Goal: Information Seeking & Learning: Learn about a topic

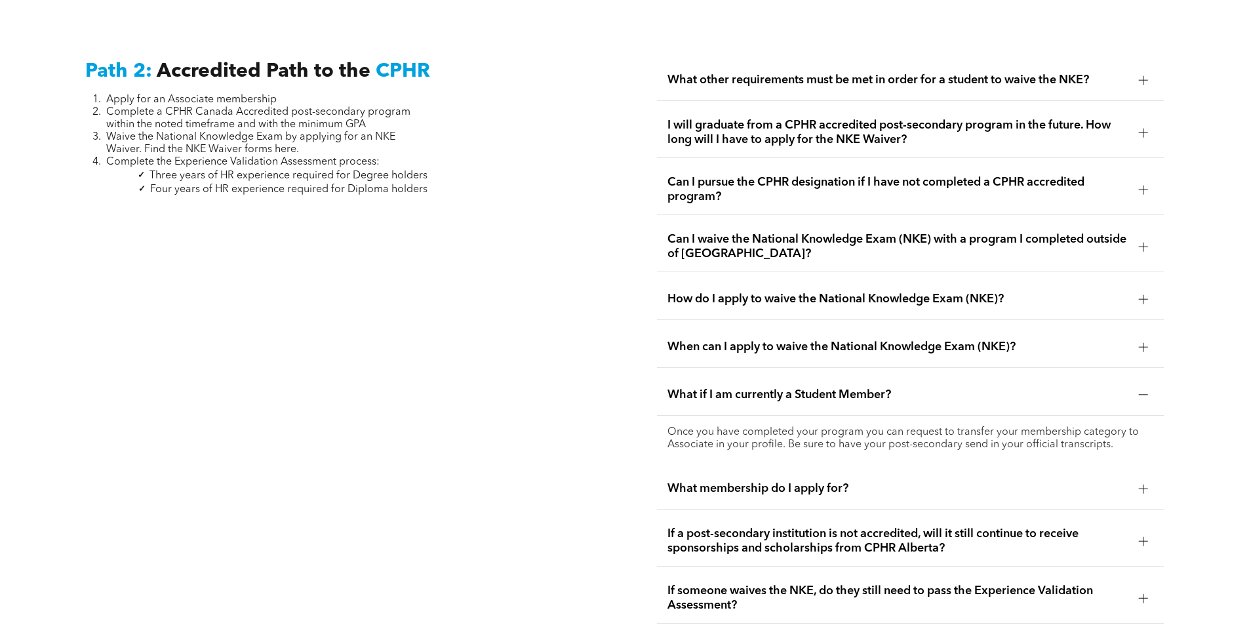
scroll to position [2107, 0]
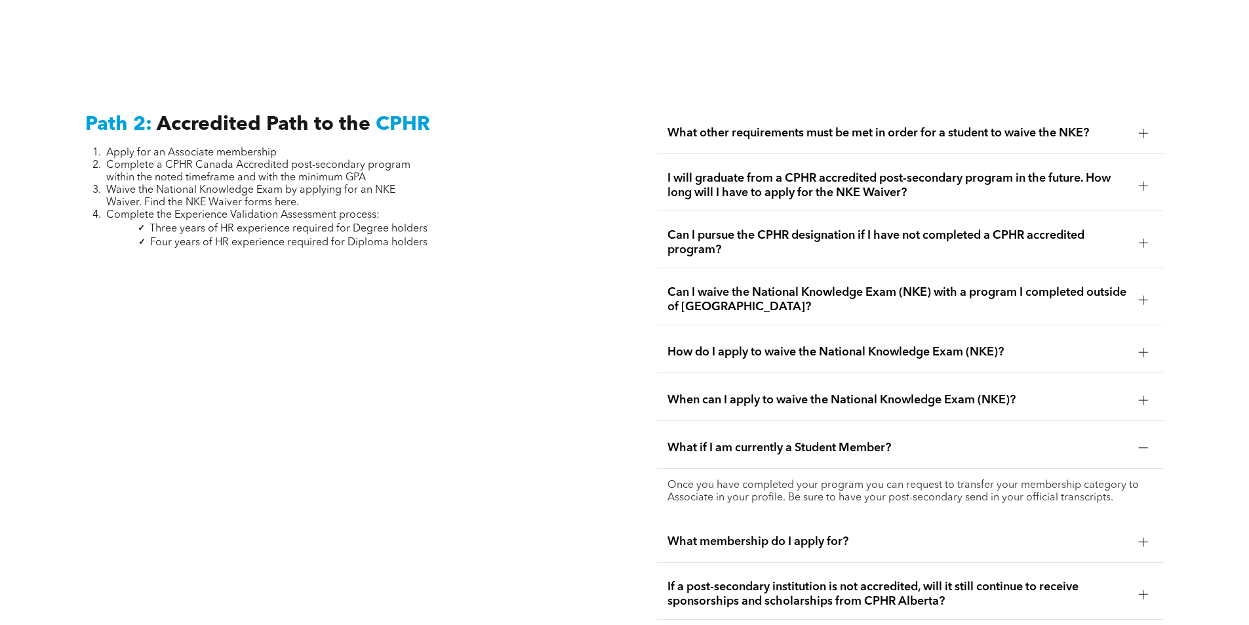
click at [284, 190] on span "Waive the National Knowledge Exam by applying for an NKE Waiver. Find the NKE W…" at bounding box center [250, 196] width 289 height 23
click at [283, 190] on span "Waive the National Knowledge Exam by applying for an NKE Waiver. Find the NKE W…" at bounding box center [250, 196] width 289 height 23
click at [275, 188] on span "Waive the National Knowledge Exam by applying for an NKE Waiver. Find the NKE W…" at bounding box center [250, 196] width 289 height 23
click at [802, 231] on span "Can I pursue the CPHR designation if I have not completed a CPHR accredited pro…" at bounding box center [898, 242] width 461 height 29
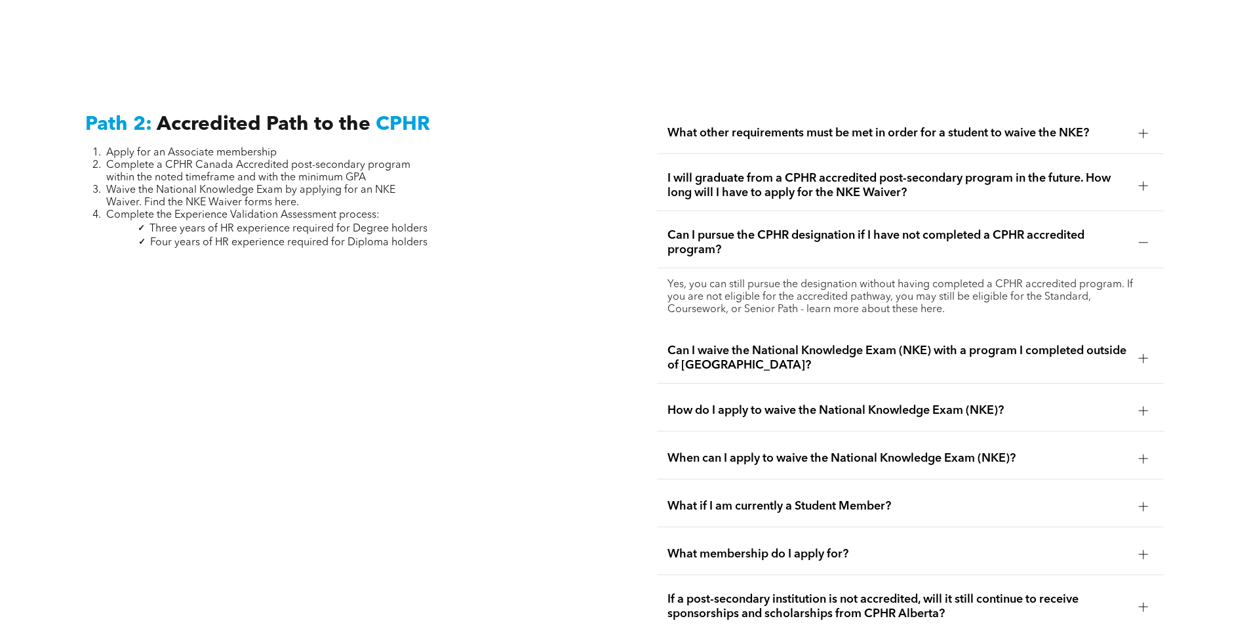
click at [936, 171] on span "I will graduate from a CPHR accredited post-secondary program in the future. Ho…" at bounding box center [898, 185] width 461 height 29
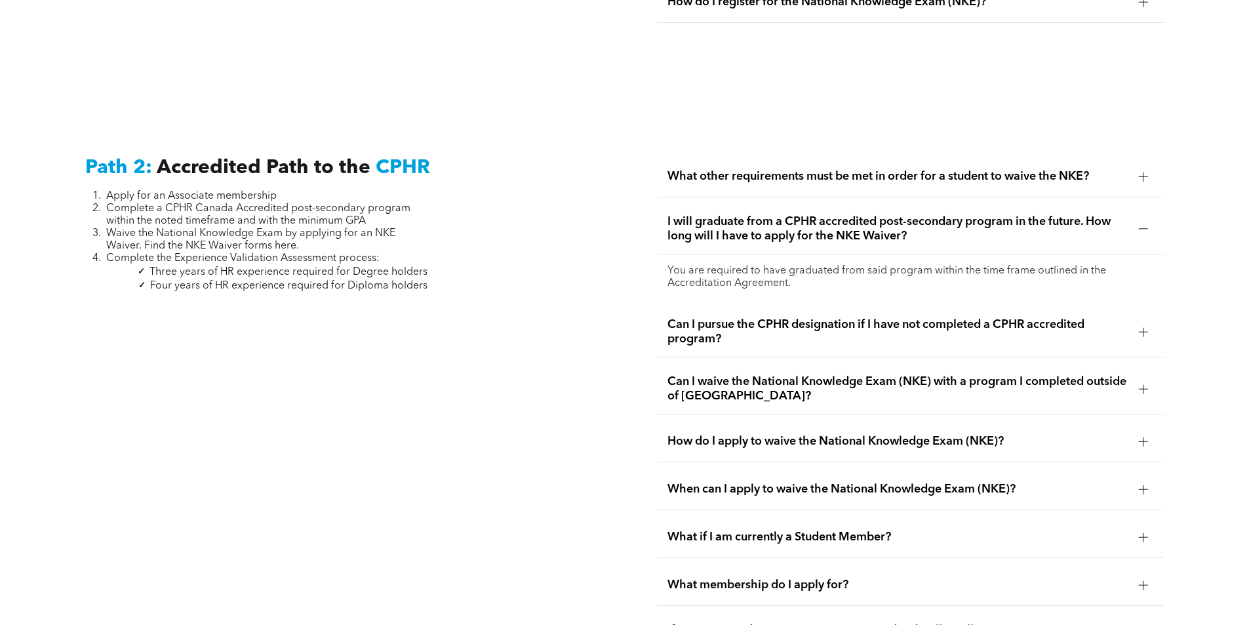
scroll to position [2042, 0]
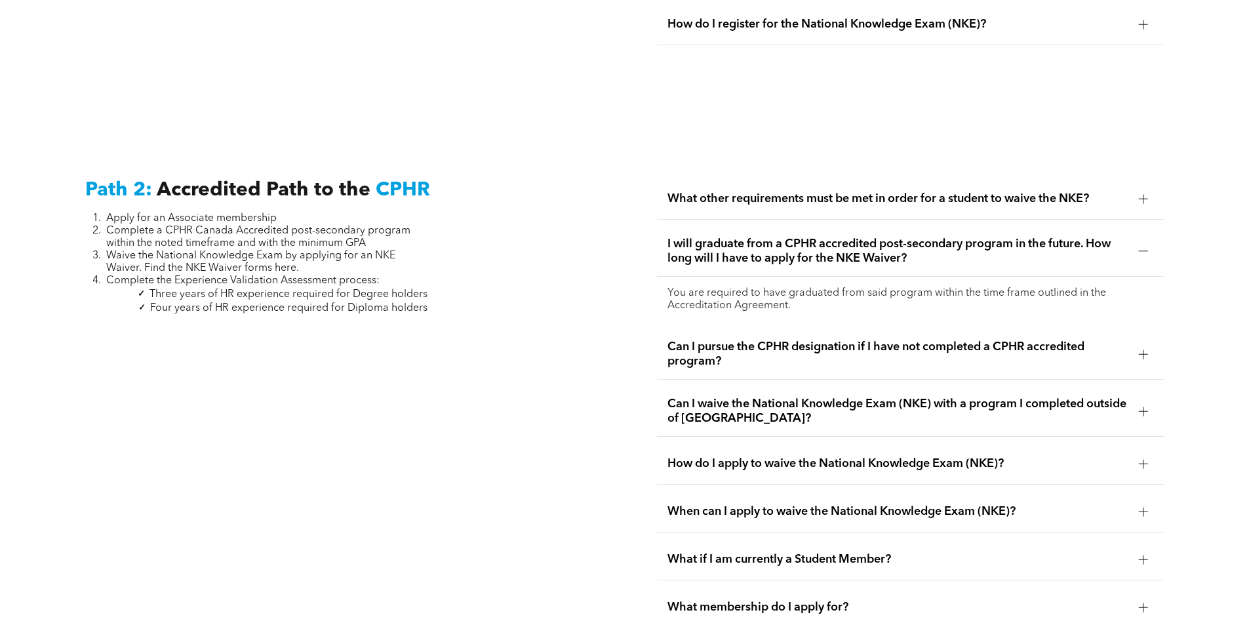
click at [759, 191] on div "What other requirements must be met in order for a student to waive the NKE?" at bounding box center [910, 198] width 507 height 41
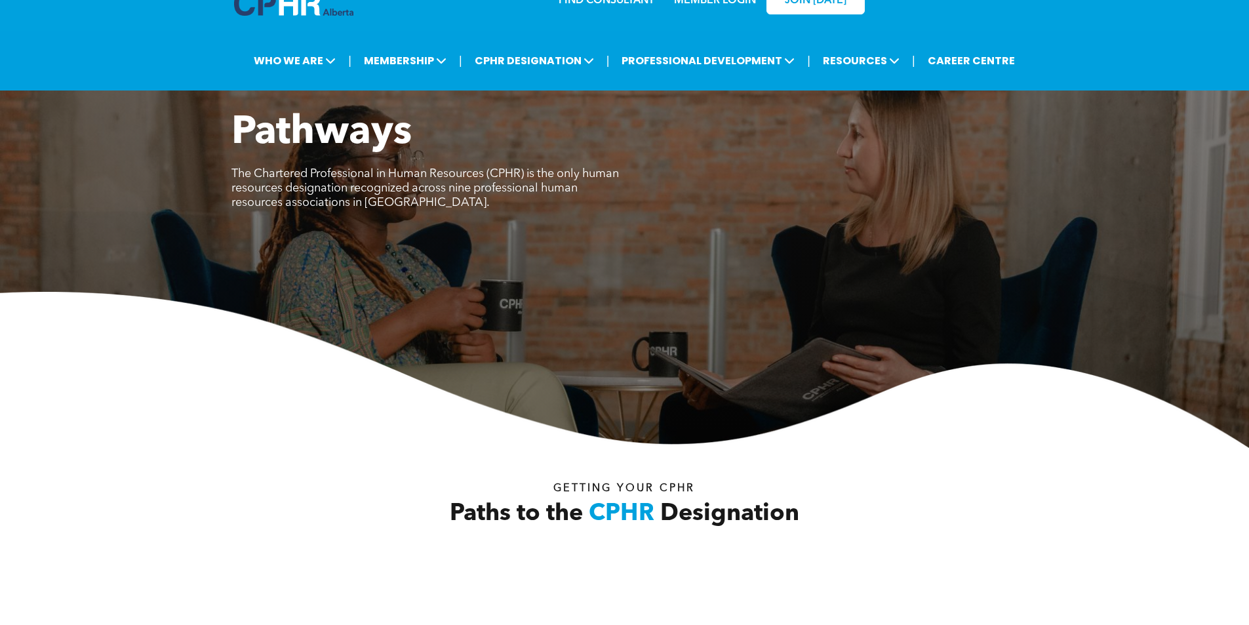
scroll to position [0, 0]
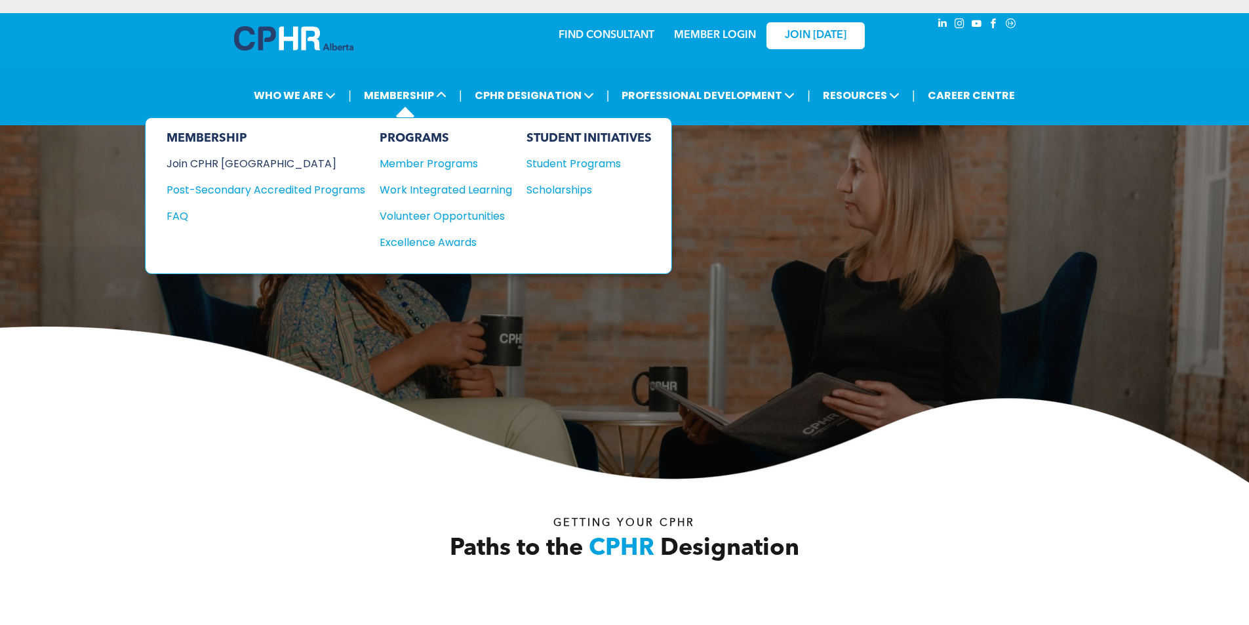
click at [249, 167] on div "Join CPHR [GEOGRAPHIC_DATA]" at bounding box center [256, 163] width 179 height 16
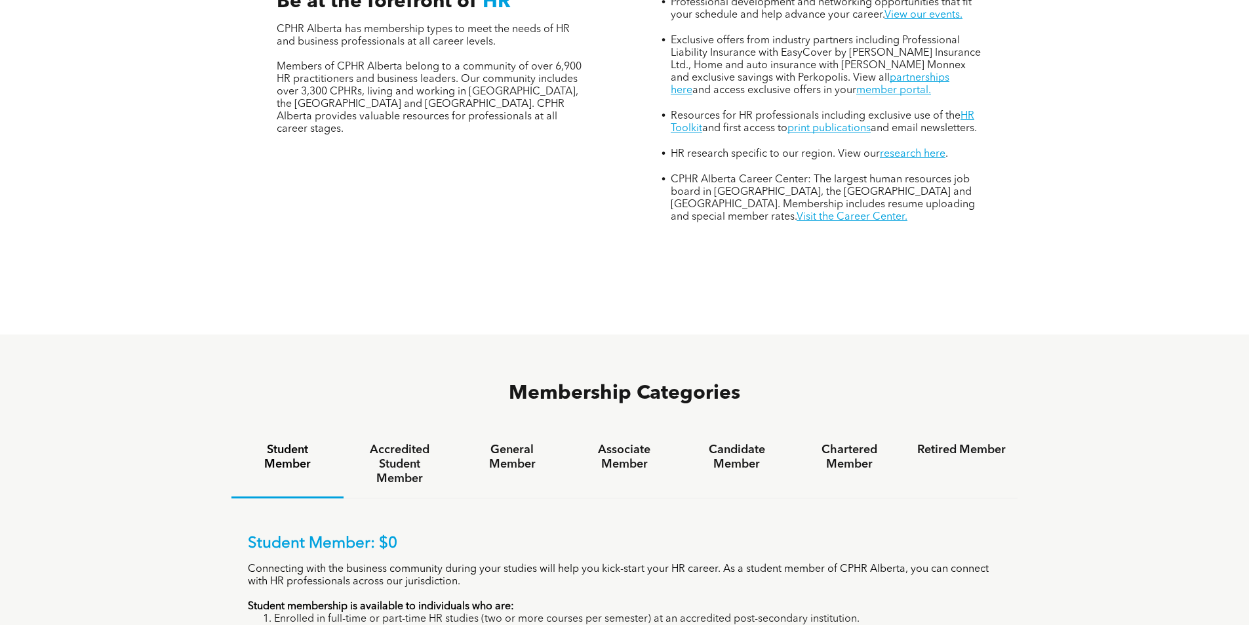
scroll to position [590, 0]
click at [634, 442] on h4 "Associate Member" at bounding box center [624, 456] width 89 height 29
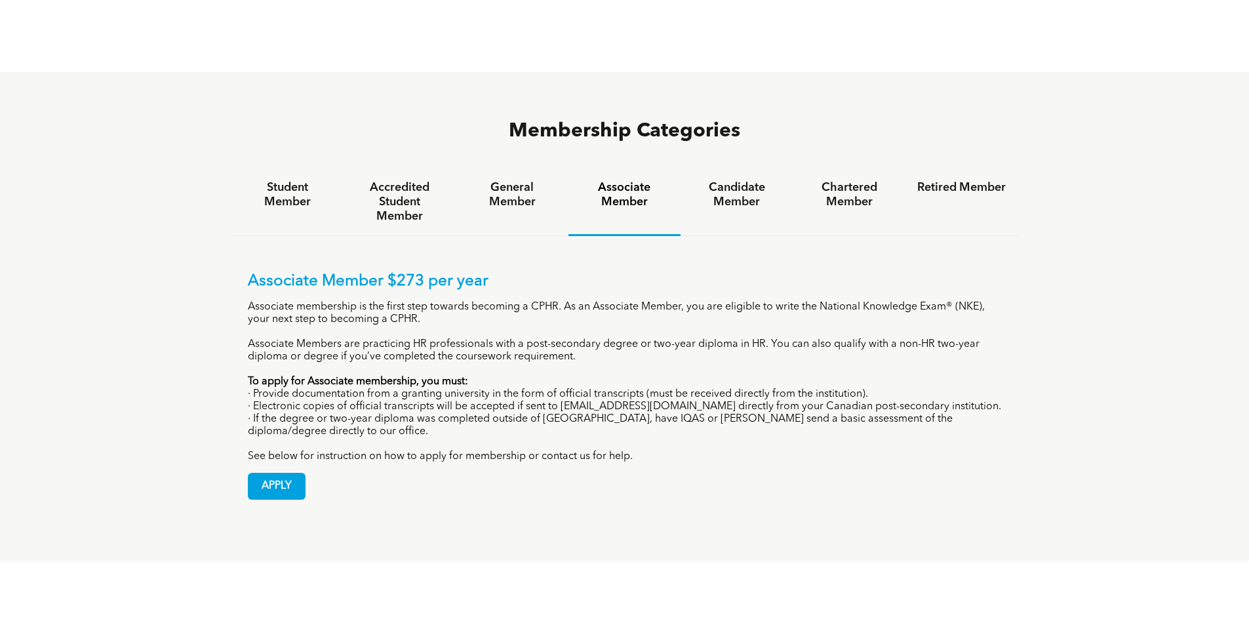
scroll to position [853, 0]
click at [296, 473] on span "APPLY" at bounding box center [277, 486] width 56 height 26
click at [512, 180] on h4 "General Member" at bounding box center [512, 194] width 89 height 29
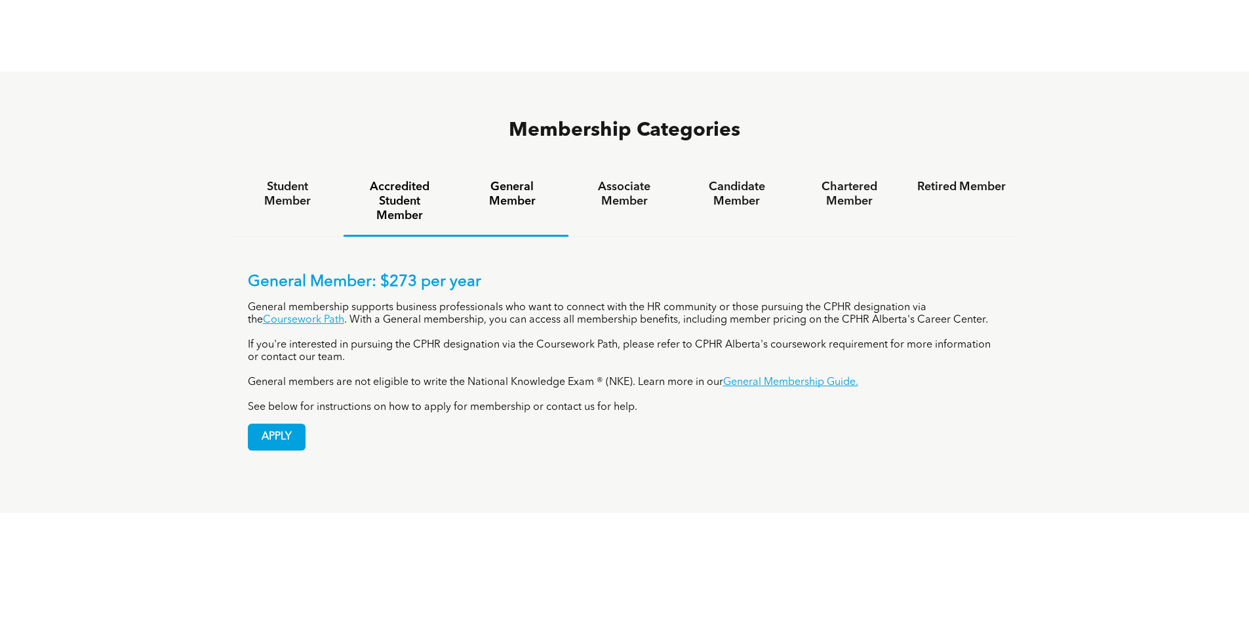
click at [424, 180] on h4 "Accredited Student Member" at bounding box center [399, 201] width 89 height 43
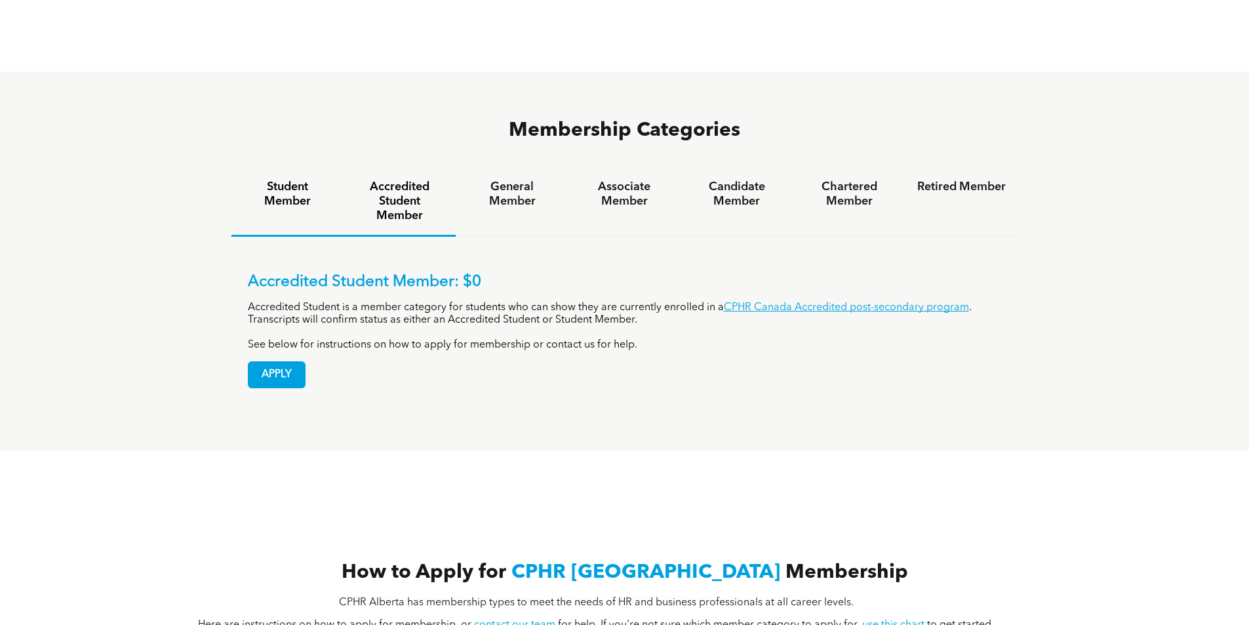
click at [307, 180] on h4 "Student Member" at bounding box center [287, 194] width 89 height 29
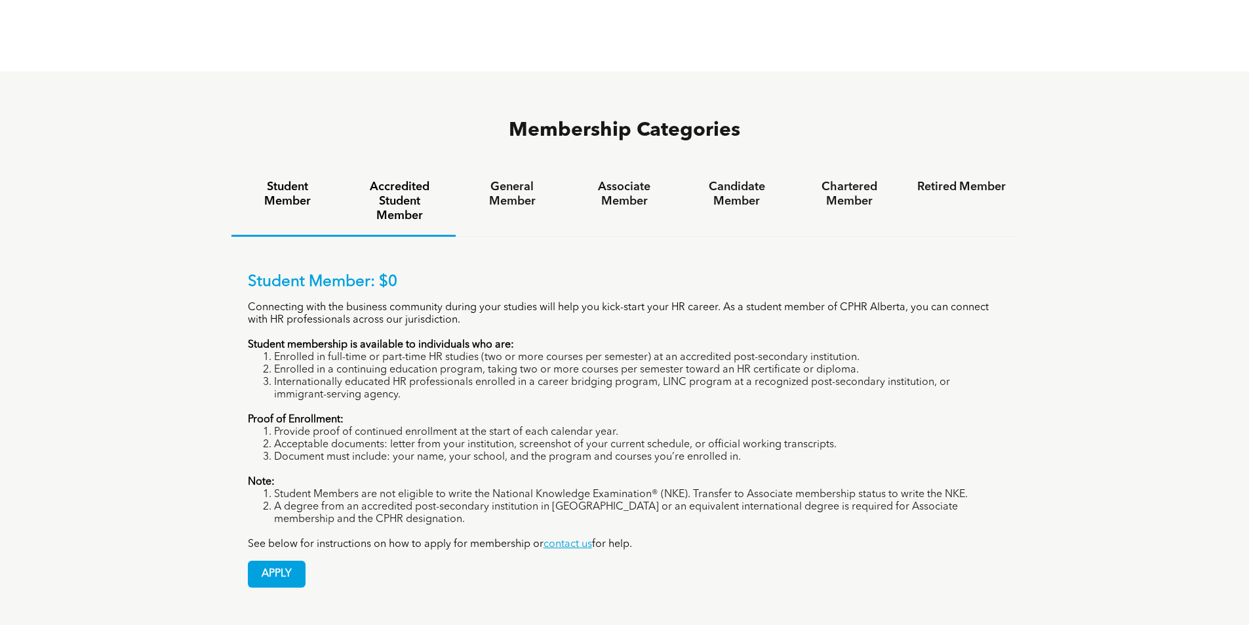
click at [414, 180] on h4 "Accredited Student Member" at bounding box center [399, 201] width 89 height 43
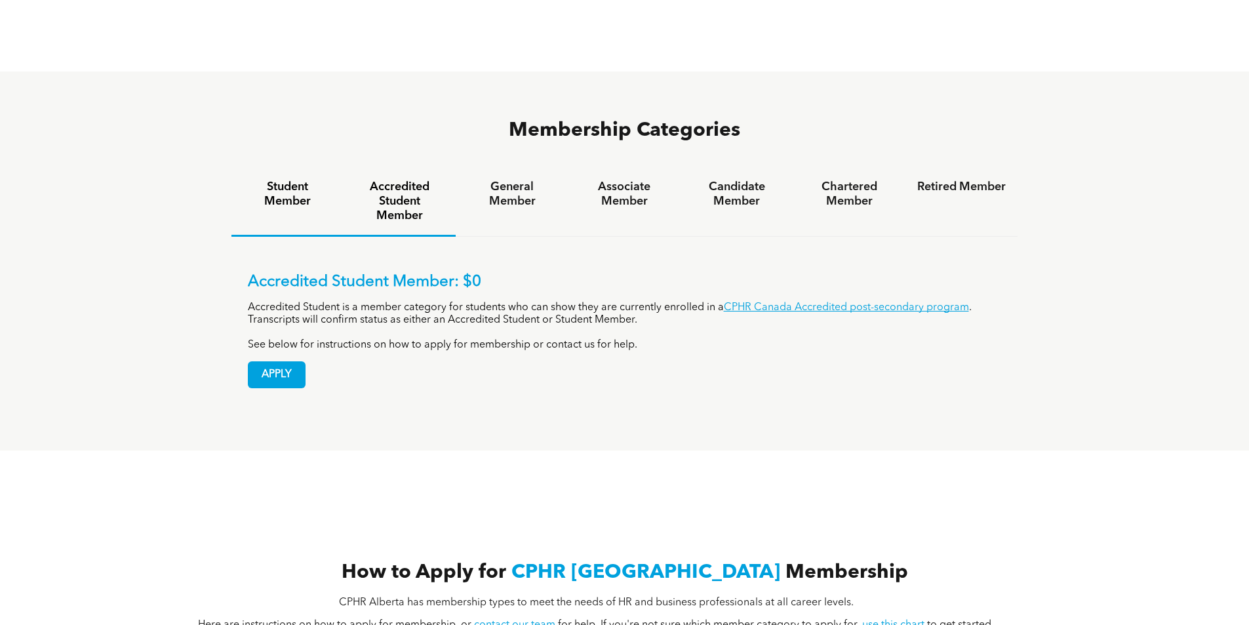
click at [264, 180] on h4 "Student Member" at bounding box center [287, 194] width 89 height 29
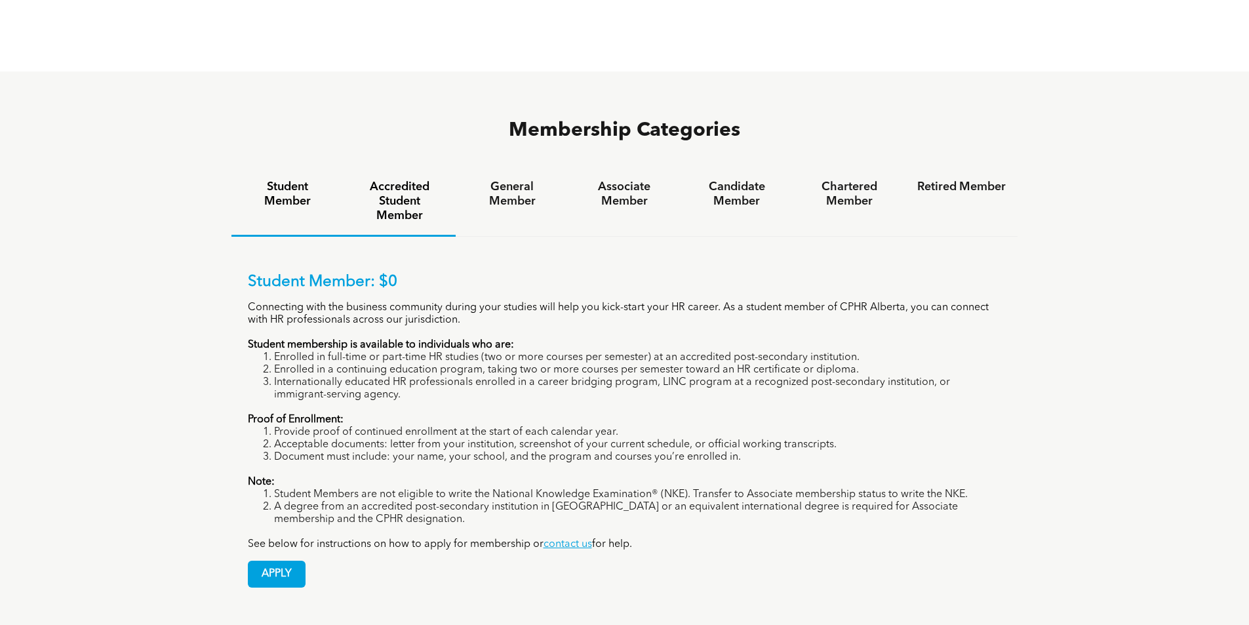
click at [375, 180] on h4 "Accredited Student Member" at bounding box center [399, 201] width 89 height 43
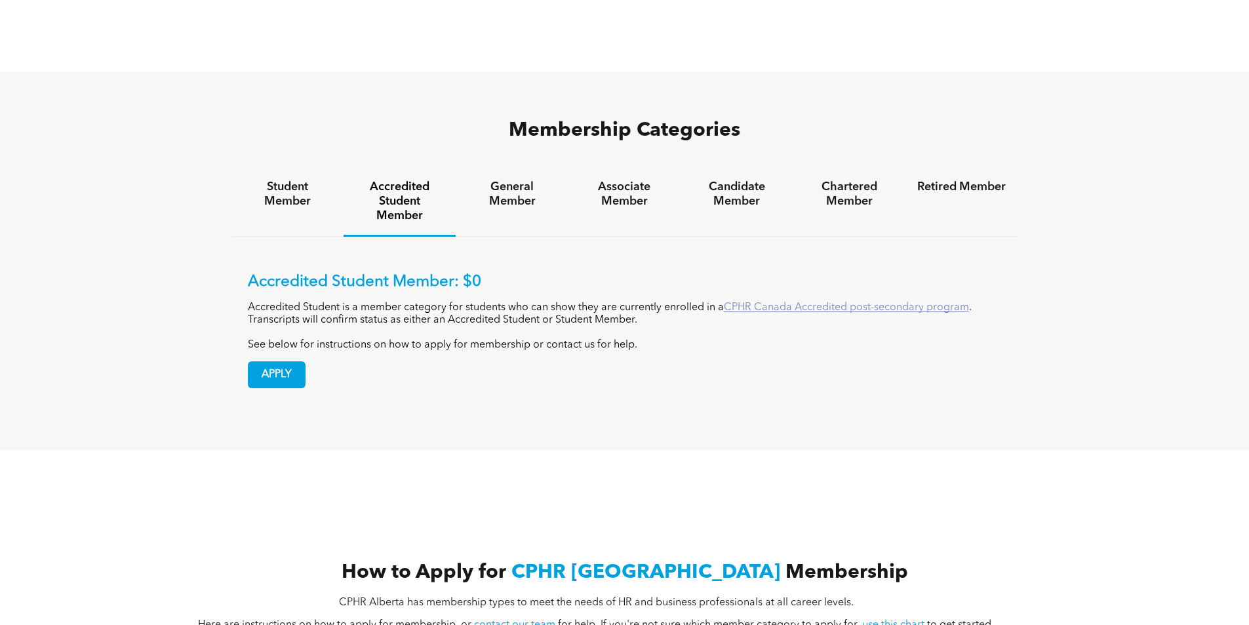
click at [834, 302] on link "CPHR Canada Accredited post-secondary program" at bounding box center [846, 307] width 245 height 10
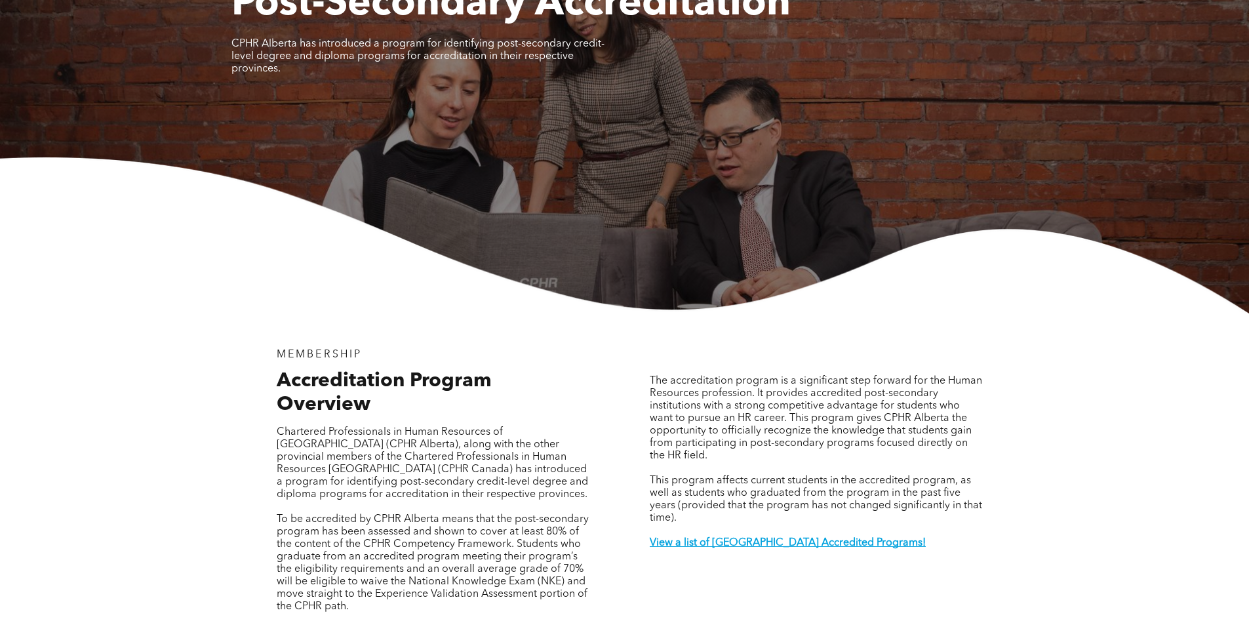
scroll to position [328, 0]
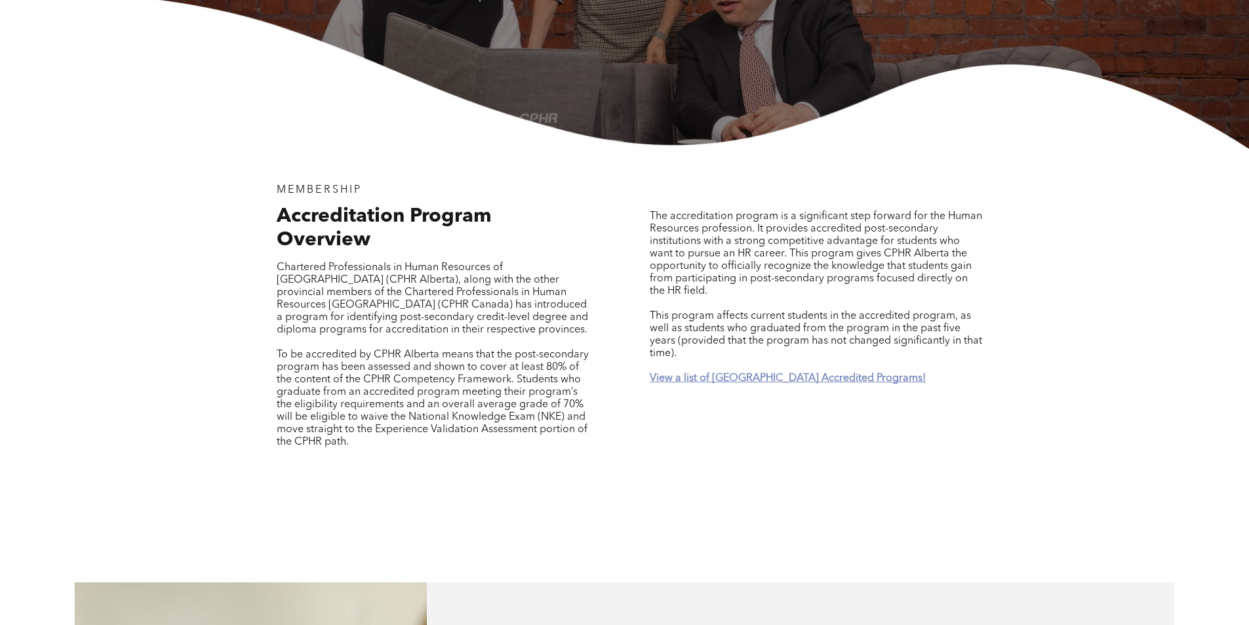
click at [707, 373] on strong "View a list of Alberta Accredited Programs!" at bounding box center [788, 378] width 276 height 10
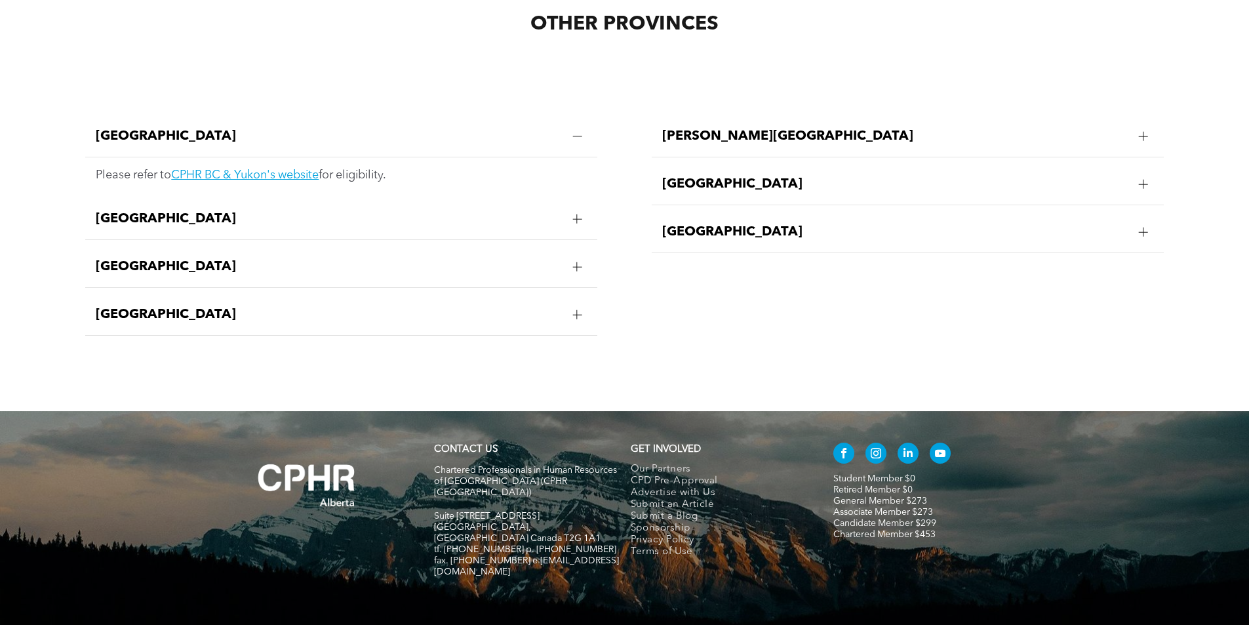
scroll to position [2742, 0]
